Goal: Task Accomplishment & Management: Register for event/course

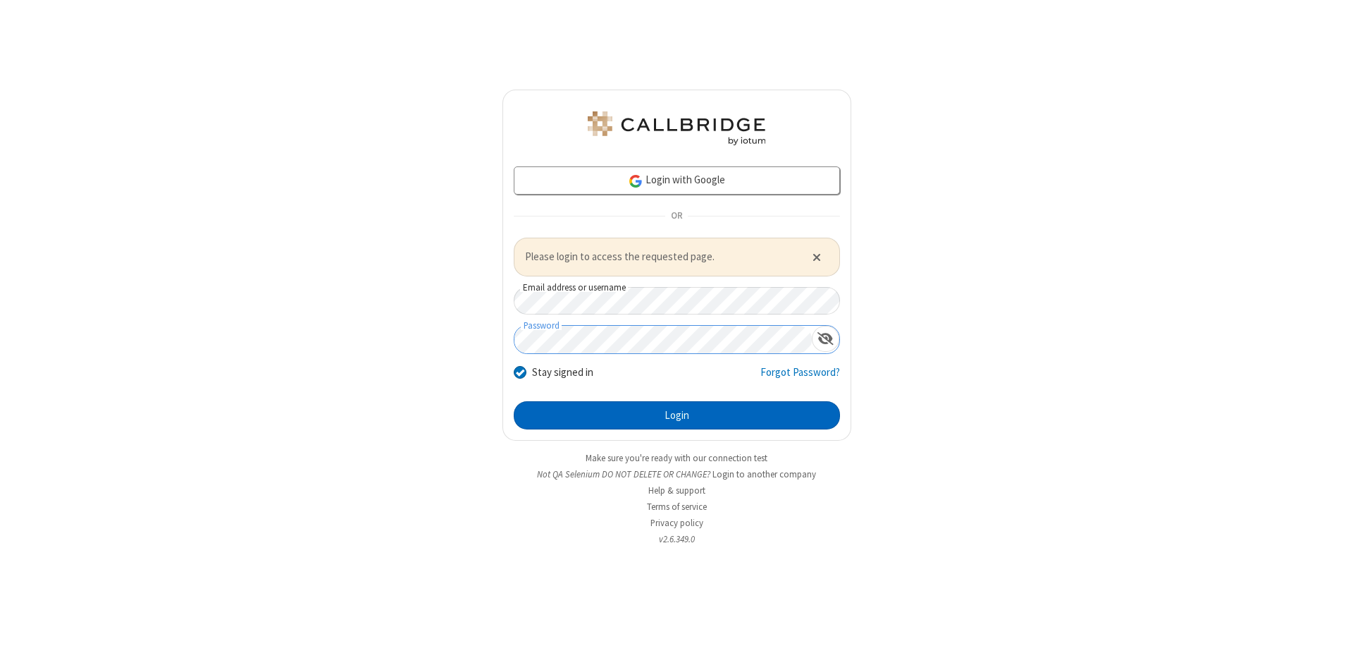
click at [677, 414] on button "Login" at bounding box center [677, 415] width 326 height 28
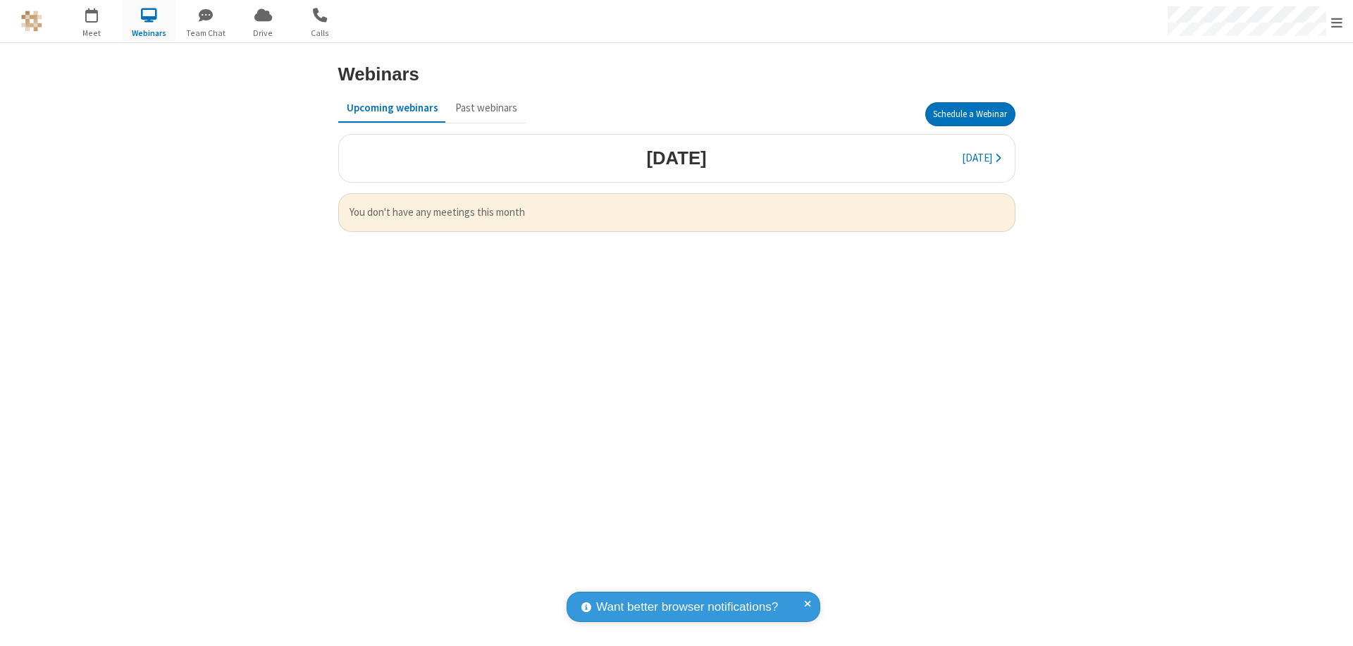
click at [970, 114] on button "Schedule a Webinar" at bounding box center [970, 114] width 90 height 24
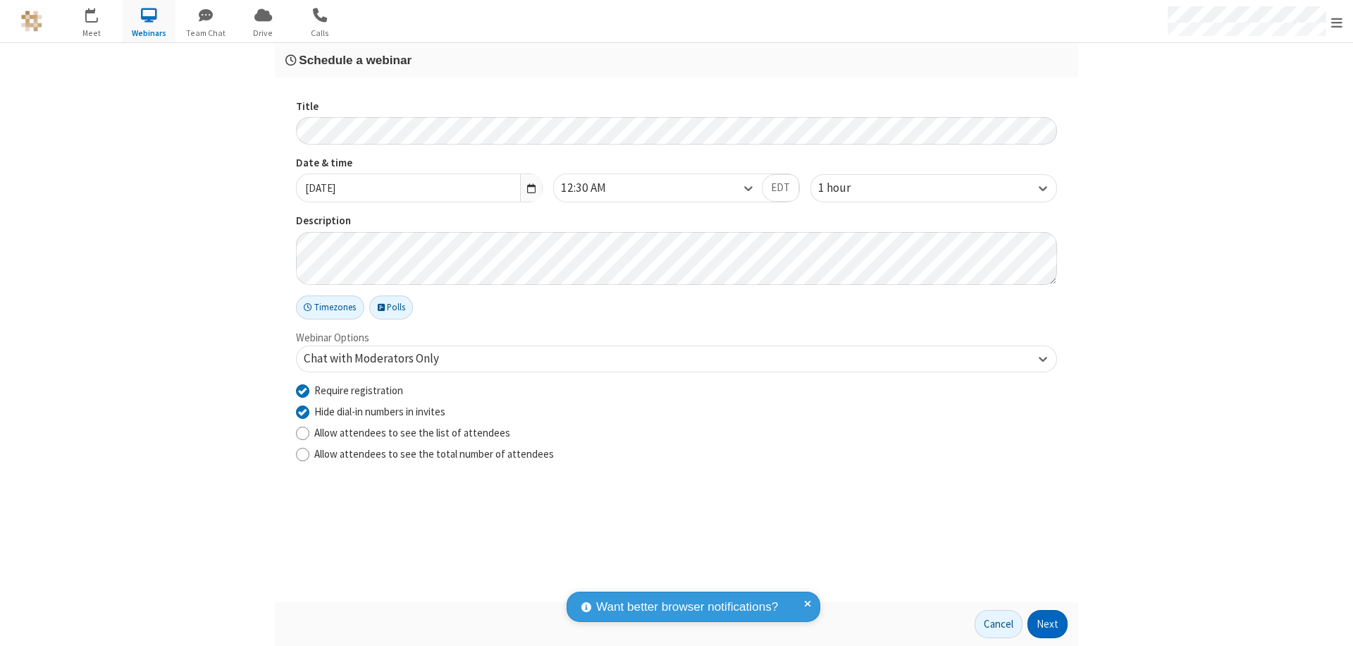
click at [1048, 624] on button "Next" at bounding box center [1048, 624] width 40 height 28
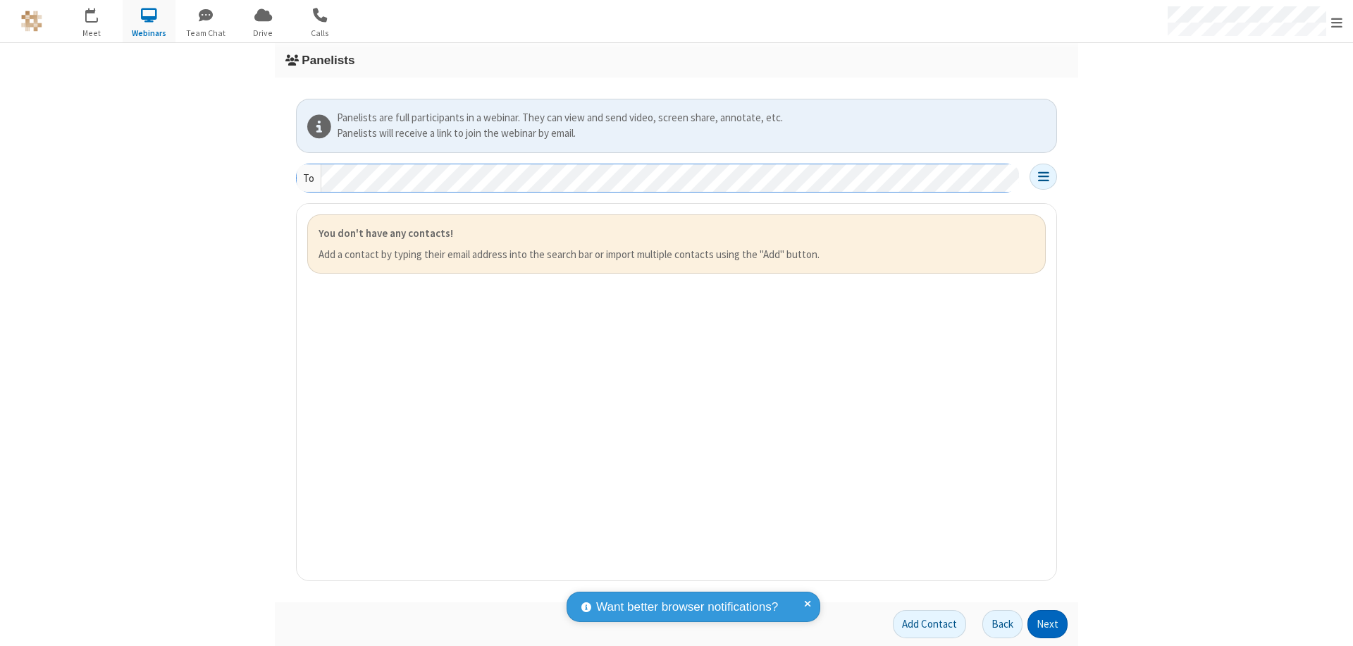
click at [1048, 624] on button "Next" at bounding box center [1048, 624] width 40 height 28
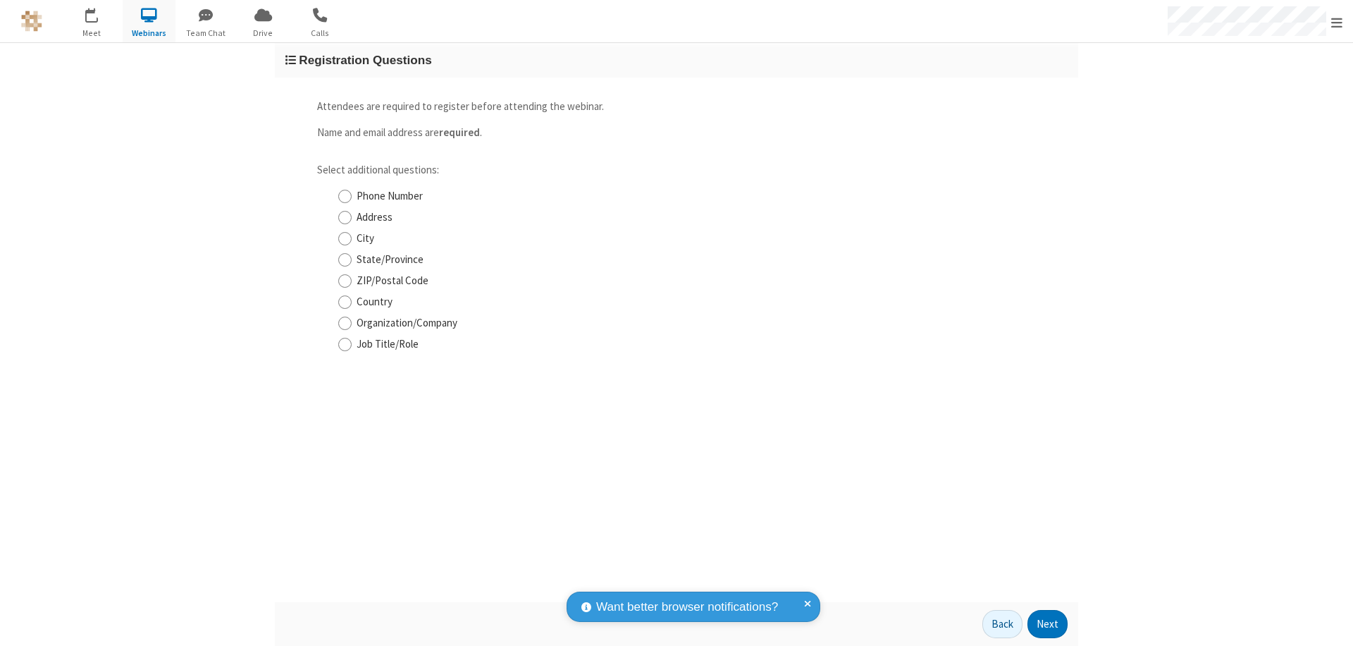
click at [345, 196] on input "Phone Number" at bounding box center [344, 196] width 13 height 15
checkbox input "true"
click at [1048, 624] on button "Next" at bounding box center [1048, 624] width 40 height 28
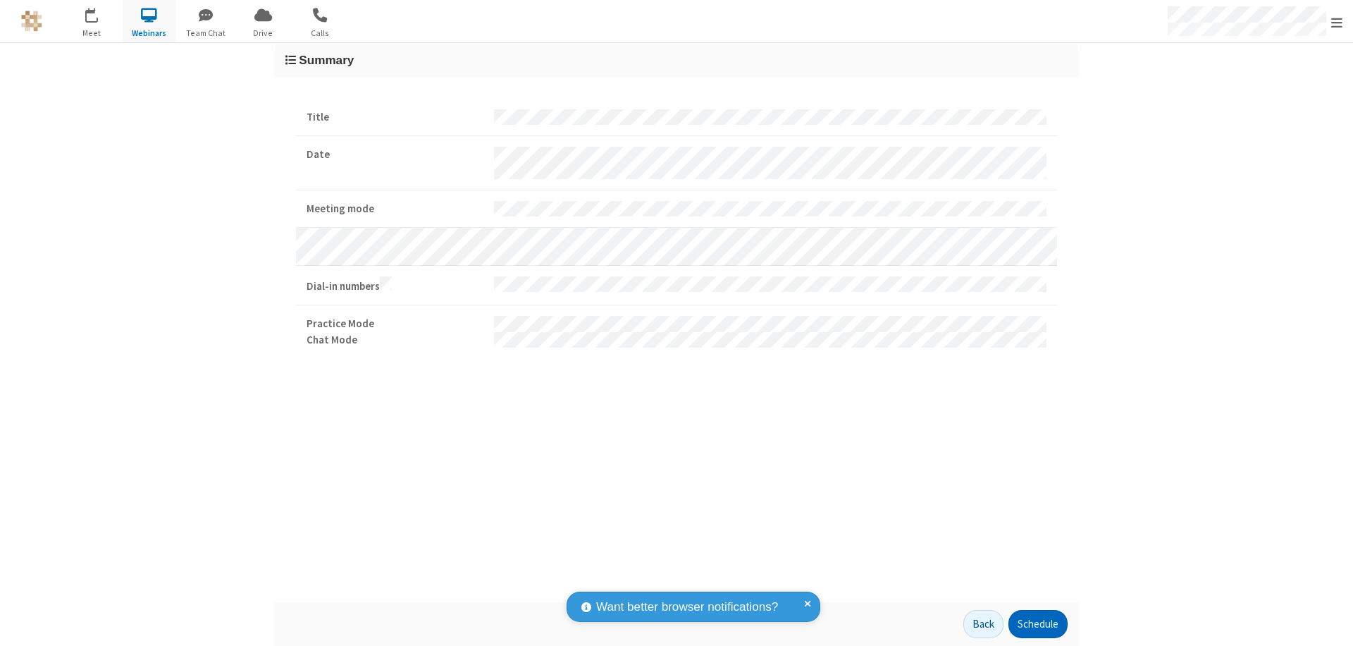
click at [1037, 624] on button "Schedule" at bounding box center [1038, 624] width 59 height 28
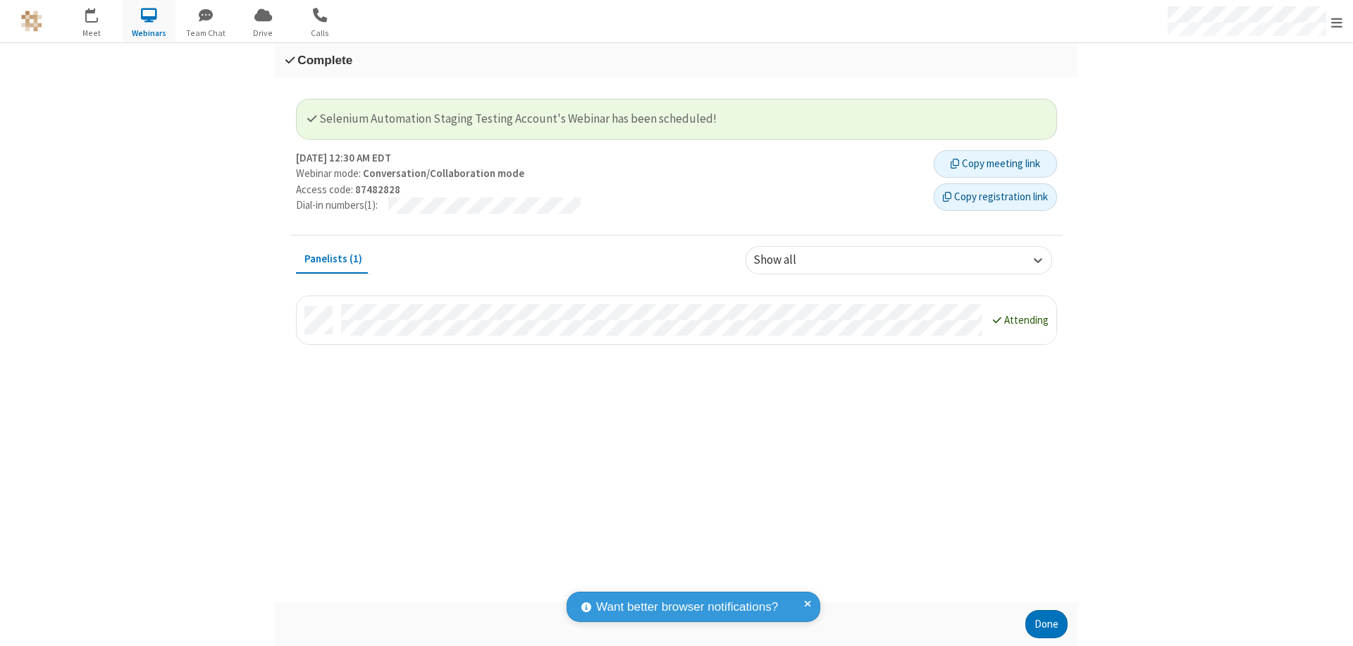
click at [995, 197] on button "Copy registration link" at bounding box center [995, 197] width 123 height 28
click at [1047, 624] on button "Done" at bounding box center [1046, 624] width 42 height 28
